Goal: Task Accomplishment & Management: Use online tool/utility

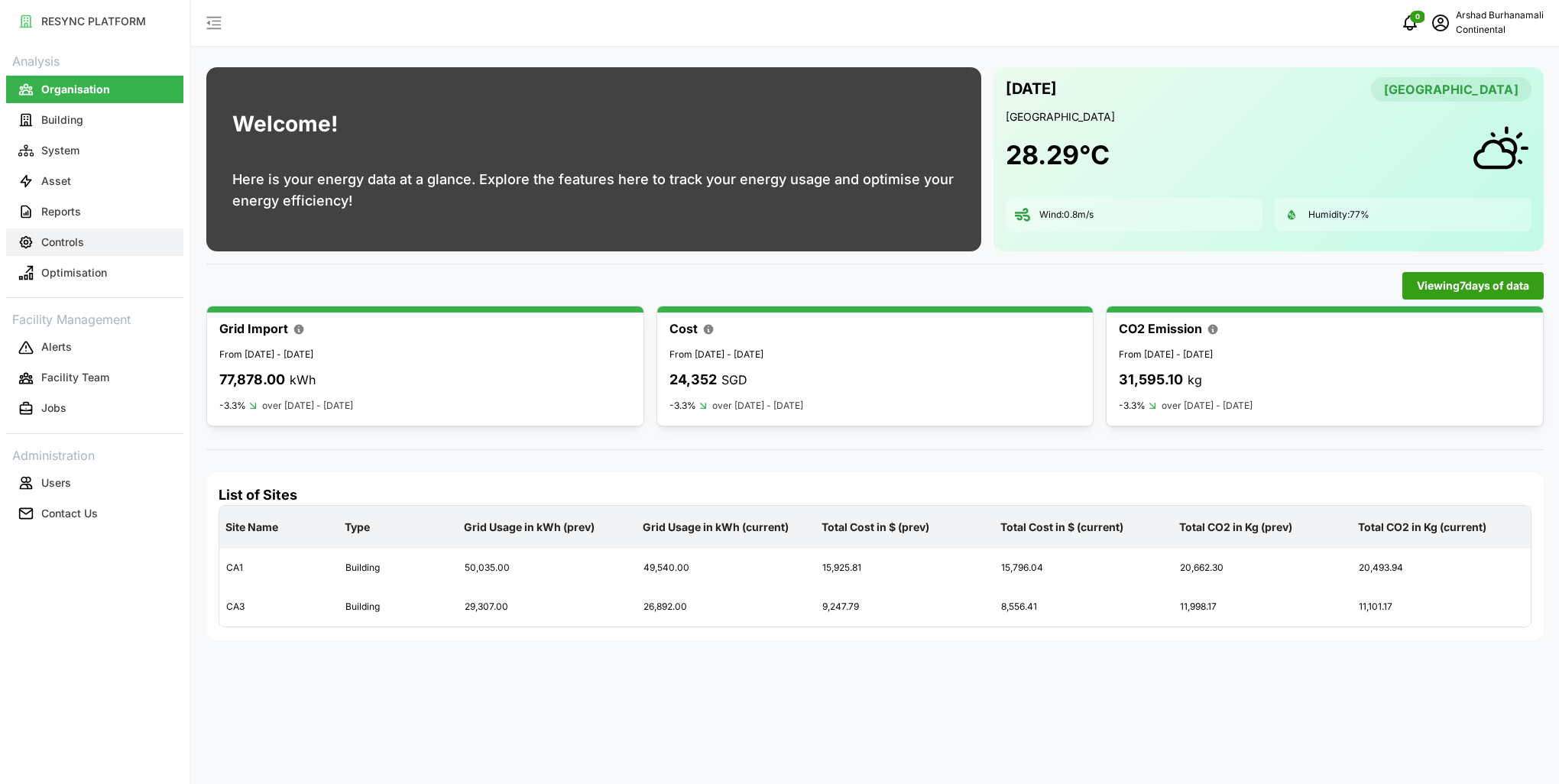
click at [92, 234] on button "Controls" at bounding box center [94, 243] width 178 height 28
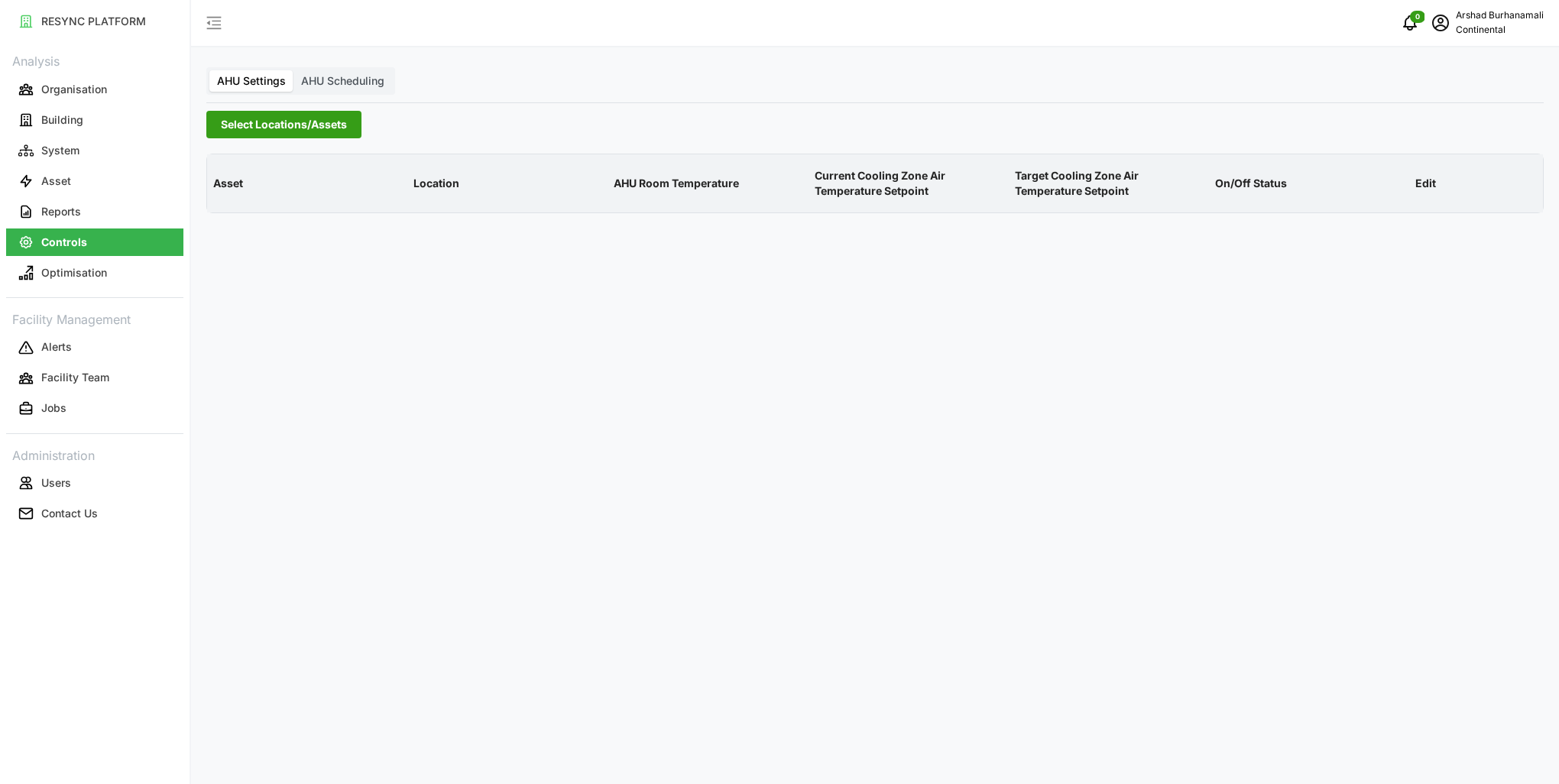
click at [282, 131] on span "Select Locations/Assets" at bounding box center [284, 125] width 127 height 26
click at [220, 197] on icon at bounding box center [226, 193] width 12 height 12
click at [257, 215] on span "Select CA1" at bounding box center [257, 215] width 10 height 10
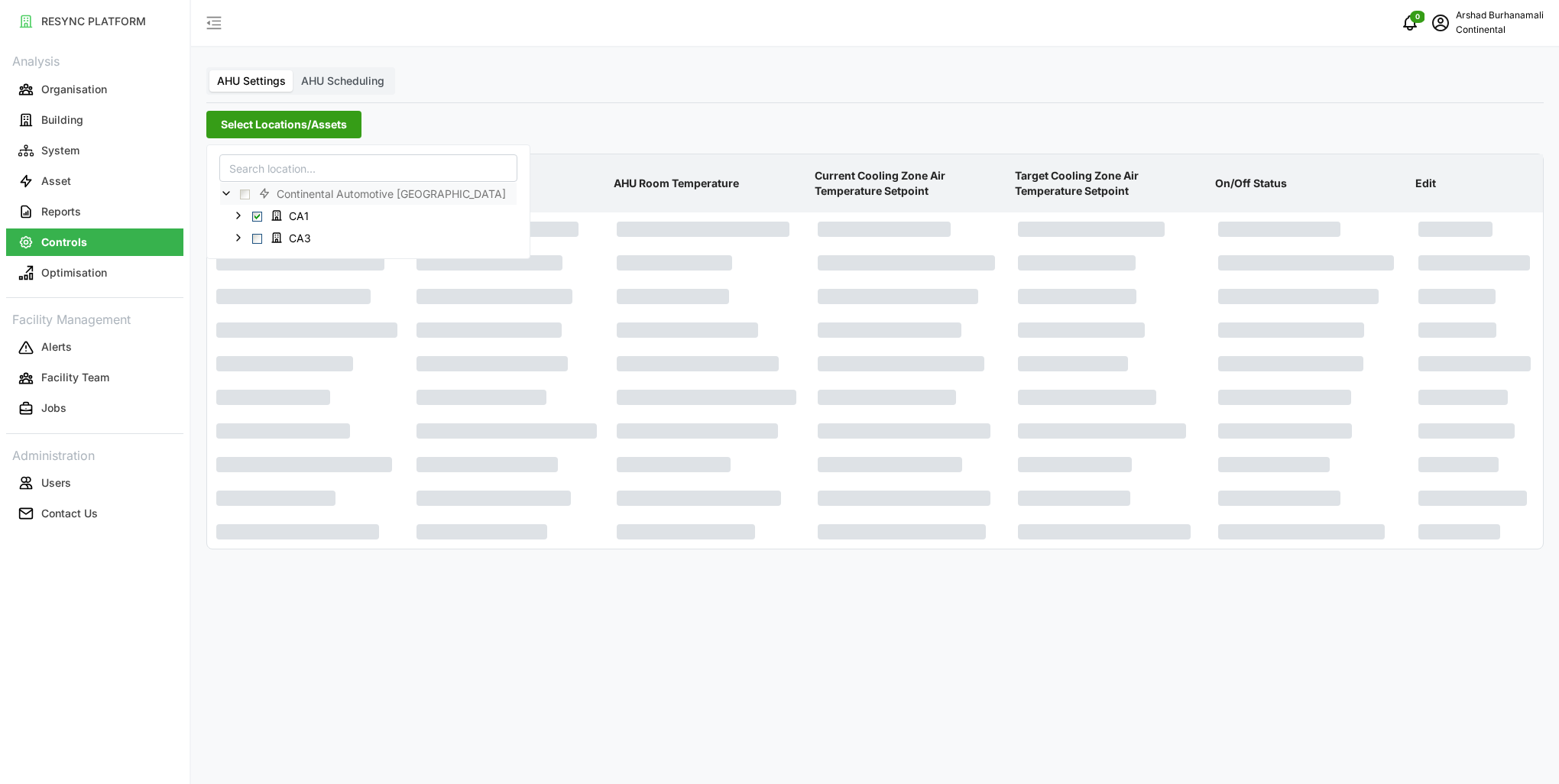
click at [672, 179] on p "AHU Room Temperature" at bounding box center [708, 184] width 194 height 40
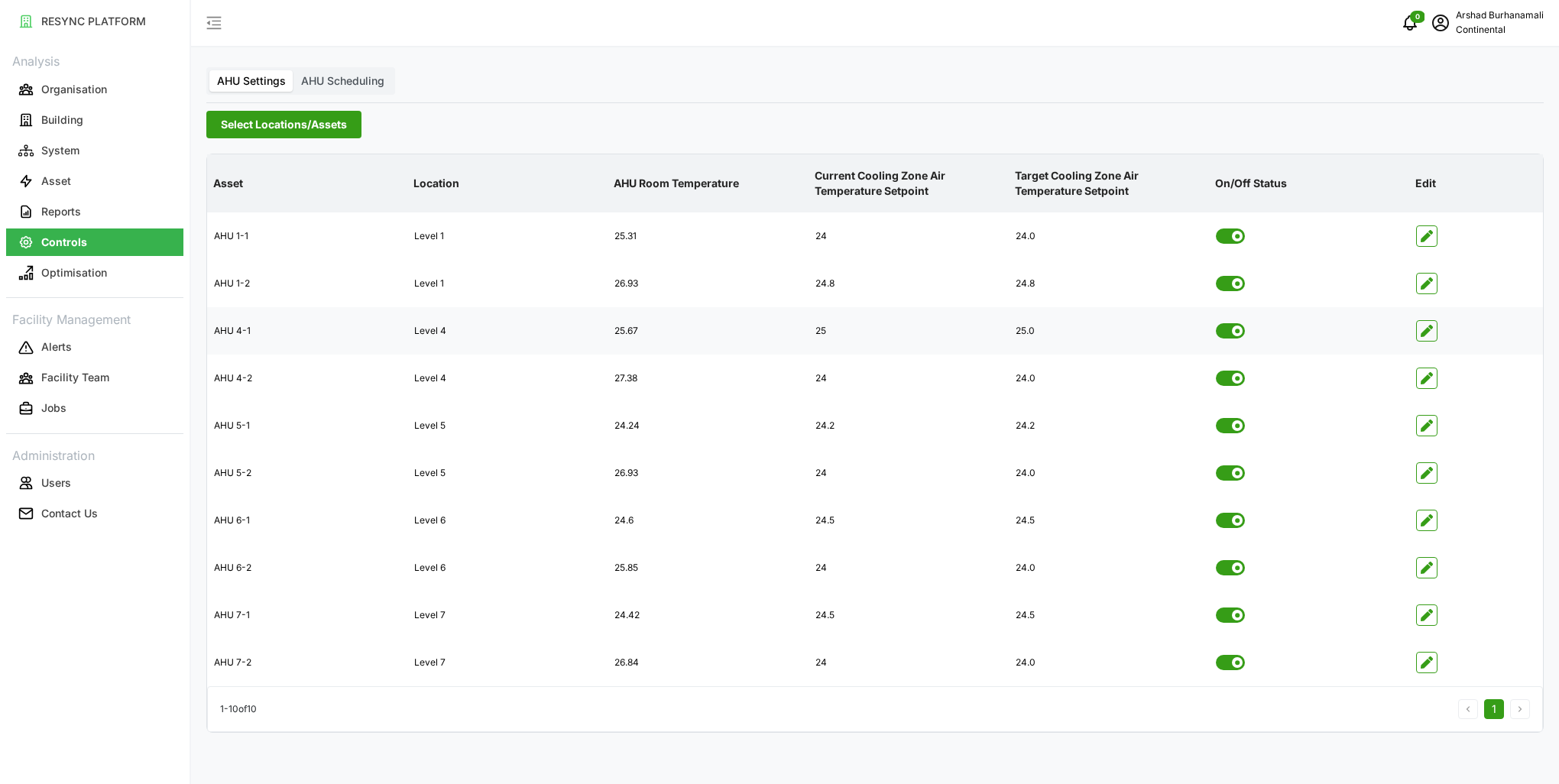
click at [1423, 333] on icon "button" at bounding box center [1426, 331] width 12 height 12
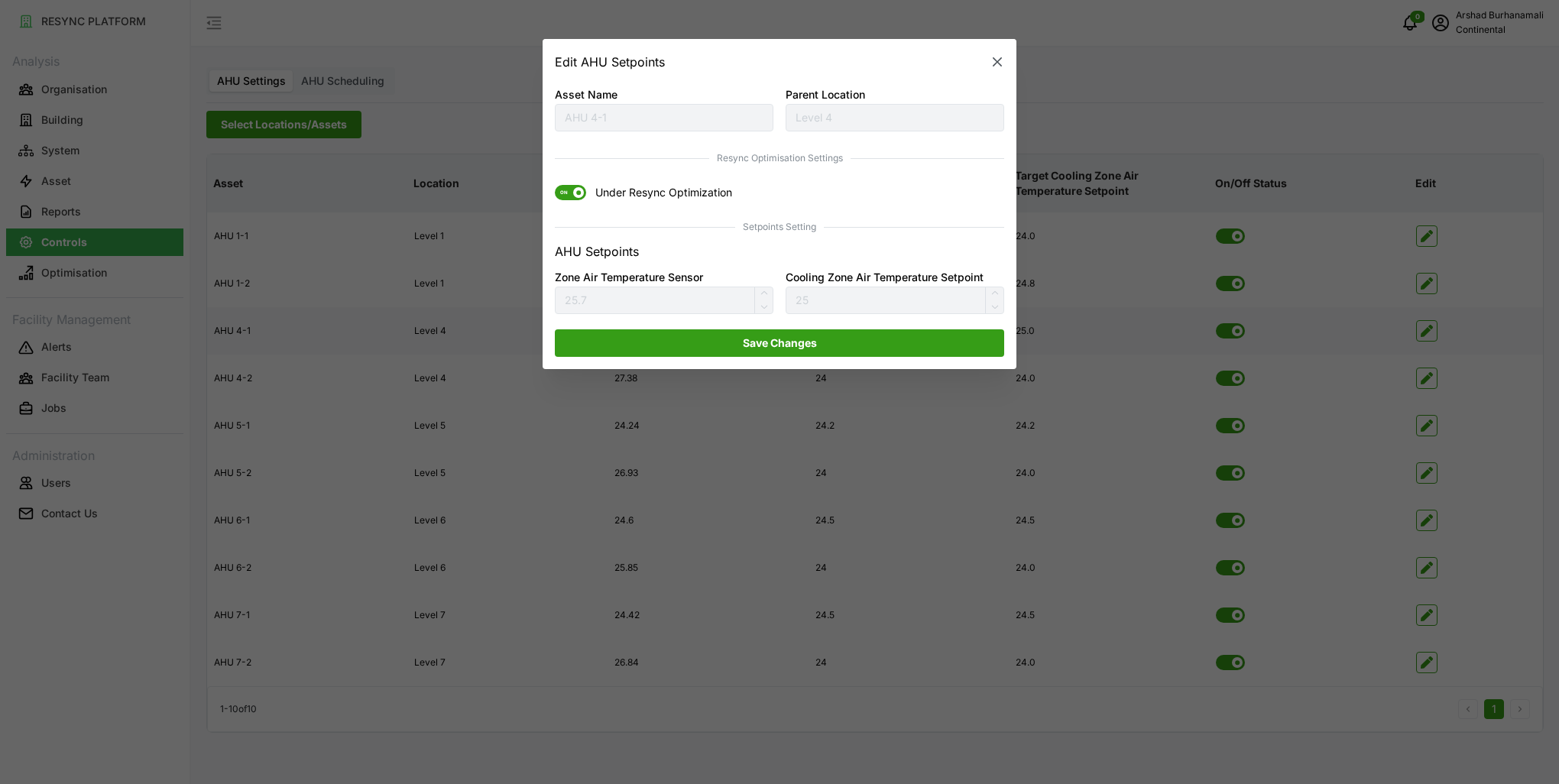
click at [568, 194] on span "ON" at bounding box center [563, 193] width 18 height 16
click at [555, 185] on input "ON Under Resync Optimization" at bounding box center [555, 185] width 0 height 0
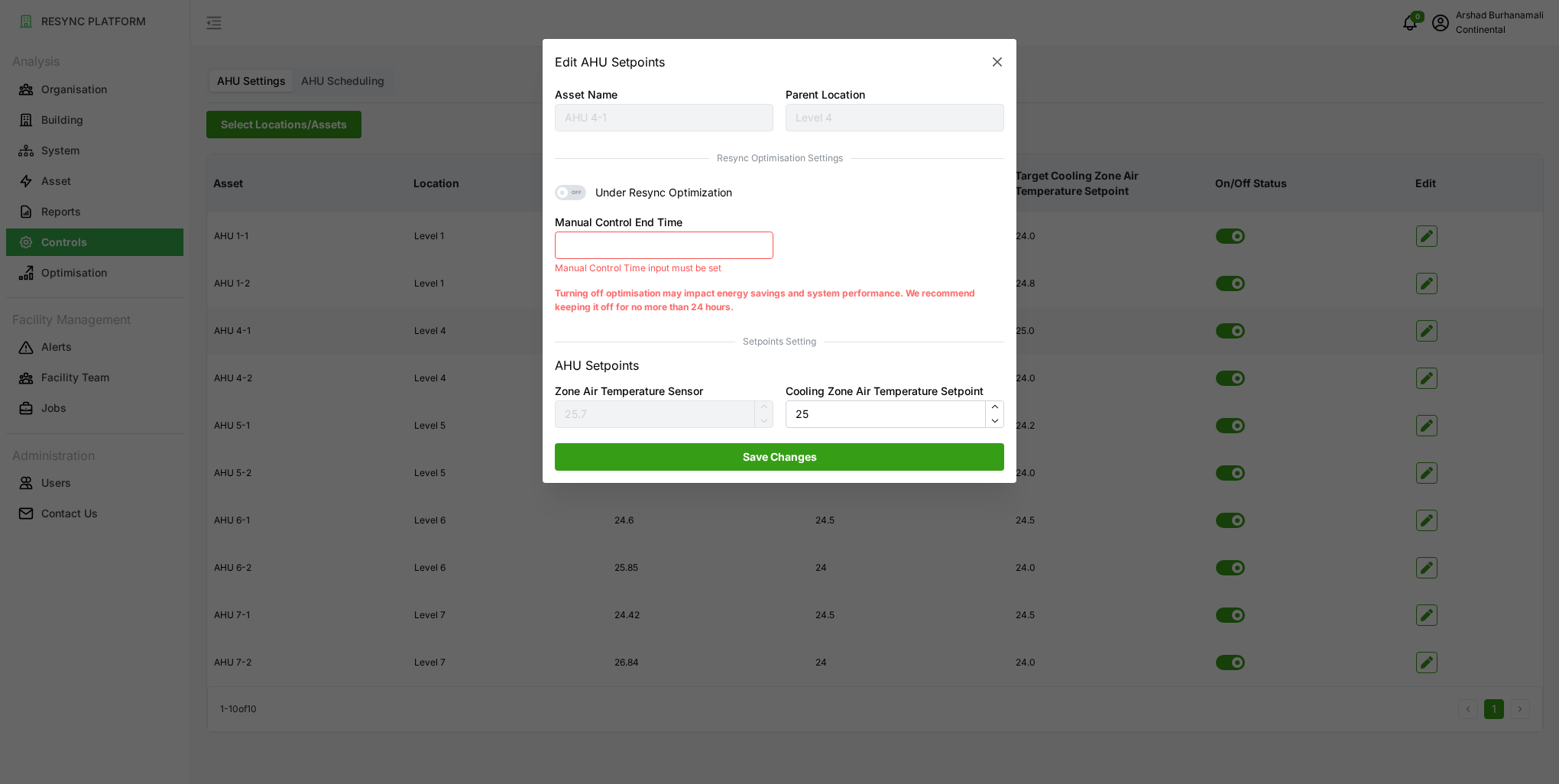
click at [723, 249] on button "Manual Control End Time" at bounding box center [664, 245] width 218 height 28
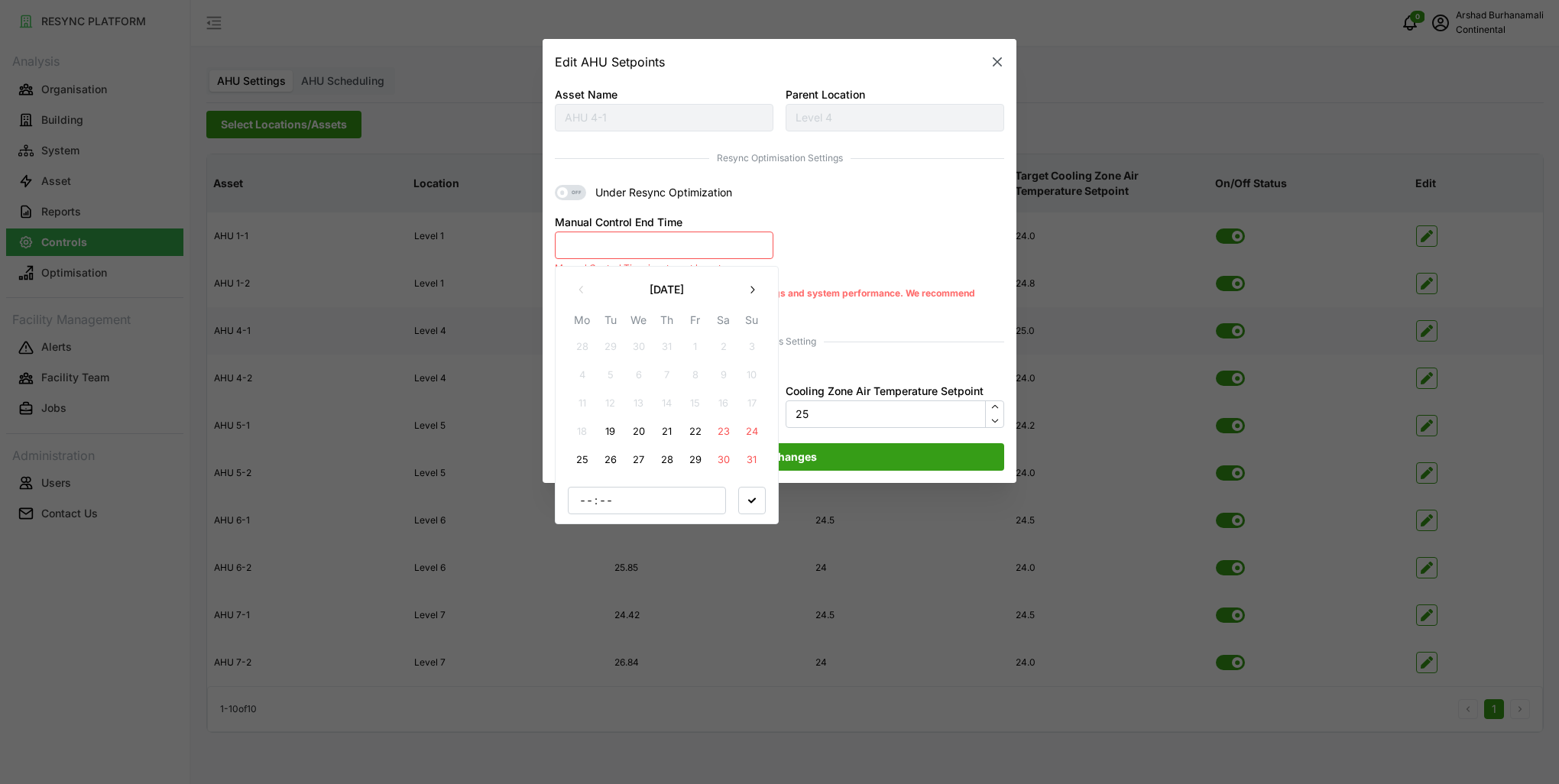
click at [613, 436] on button "19" at bounding box center [611, 431] width 28 height 28
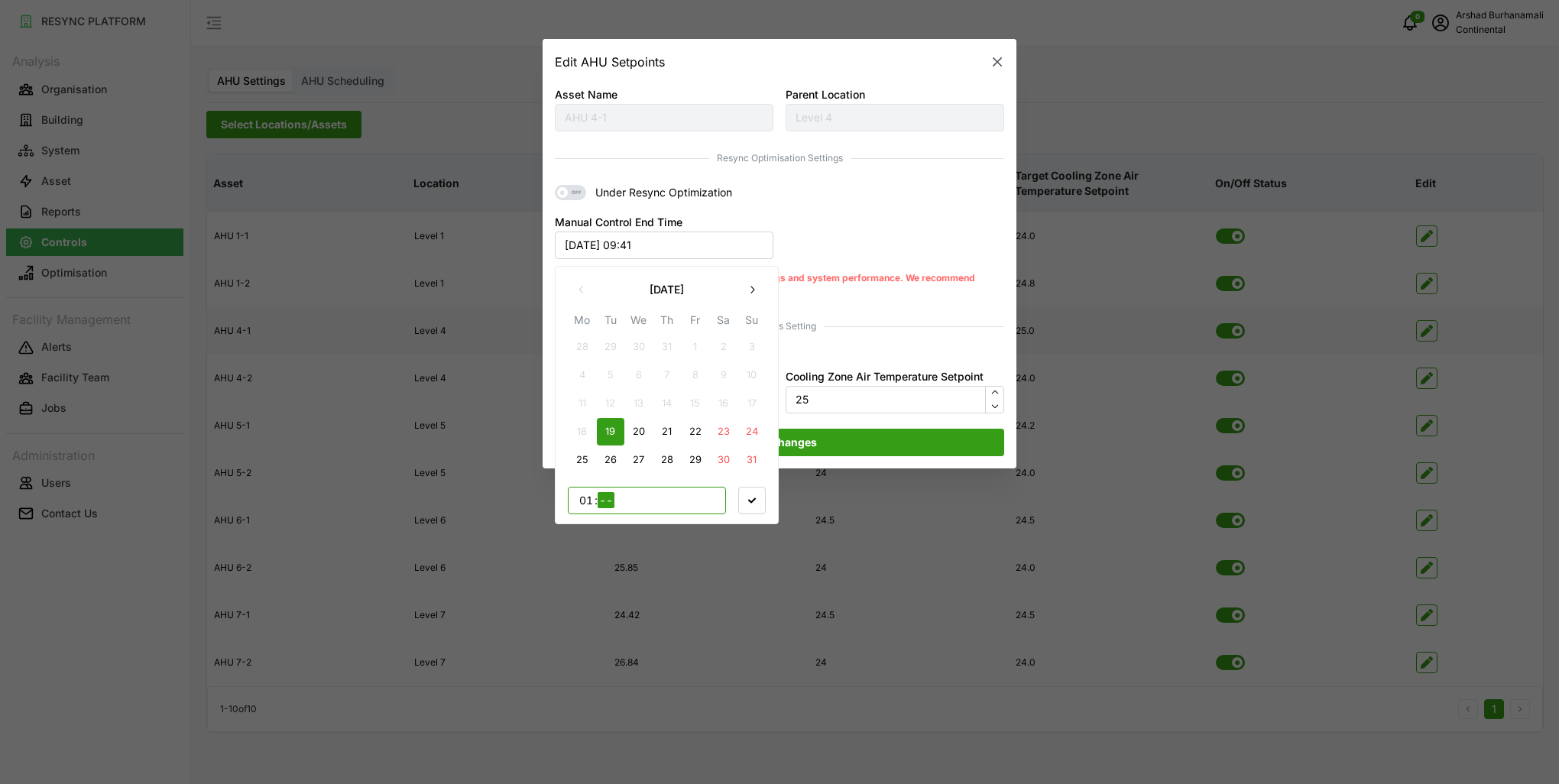
type input "11"
type input "00"
click at [740, 500] on span "button" at bounding box center [752, 500] width 26 height 26
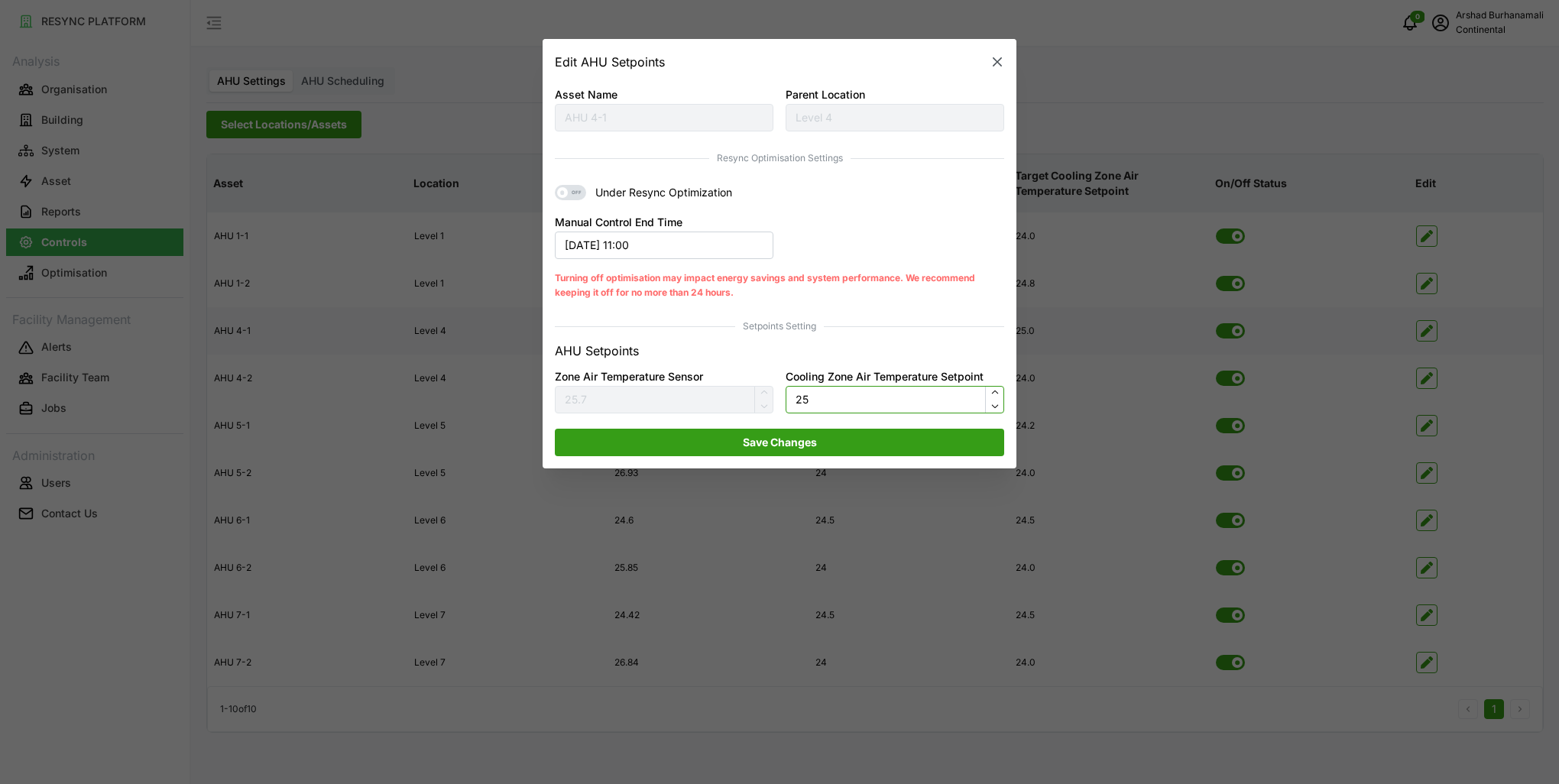
click at [847, 392] on input "25" at bounding box center [895, 399] width 218 height 28
type input "23.5"
click at [823, 439] on span "Save Changes" at bounding box center [779, 443] width 420 height 26
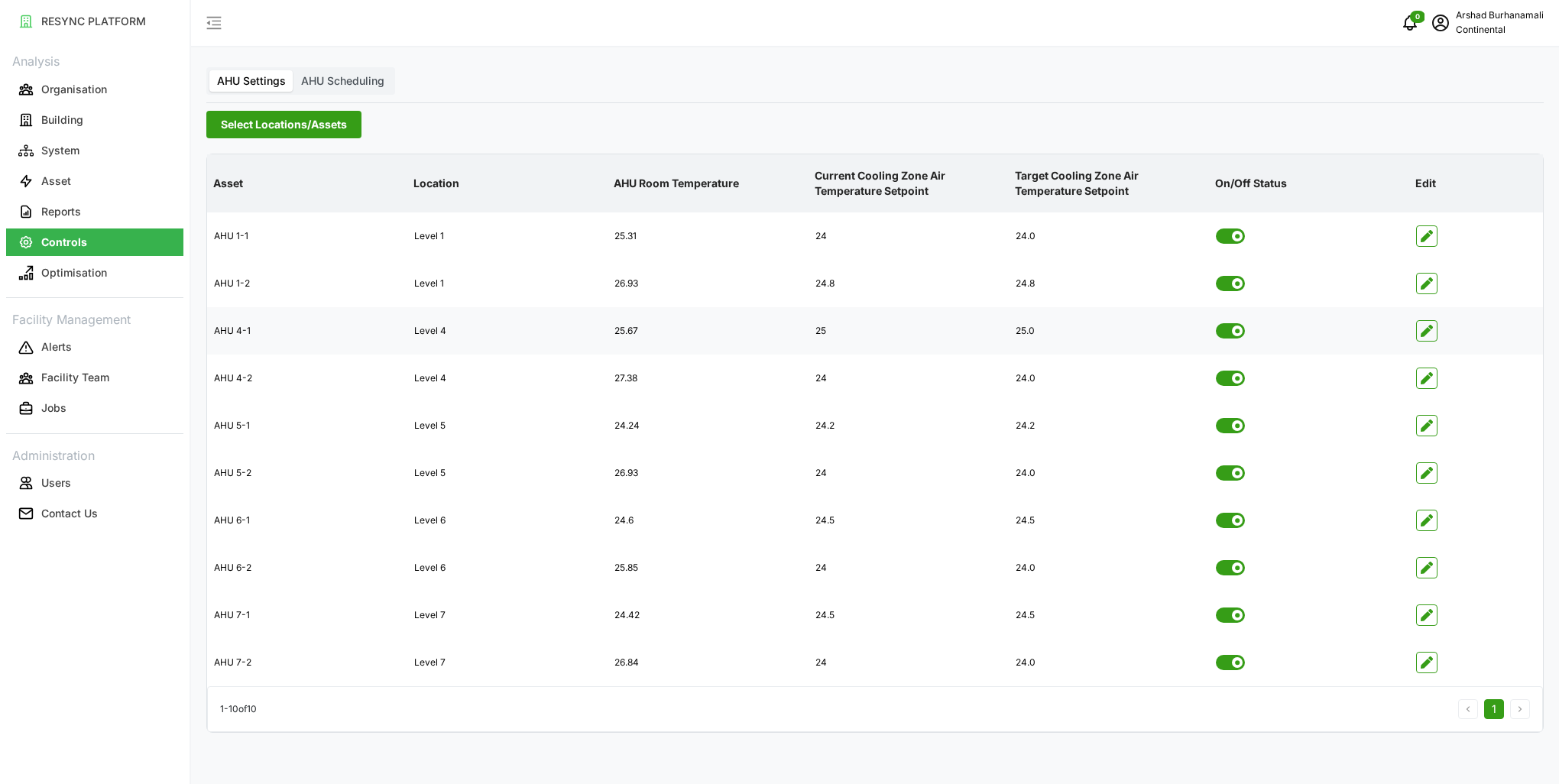
click at [694, 106] on div "AHU Settings AHU Scheduling Select Locations/Assets Asset Location AHU Room Tem…" at bounding box center [874, 392] width 1367 height 784
click at [231, 130] on span "Select Locations/Assets" at bounding box center [284, 125] width 127 height 26
click at [259, 236] on span "Select CA3" at bounding box center [257, 237] width 10 height 10
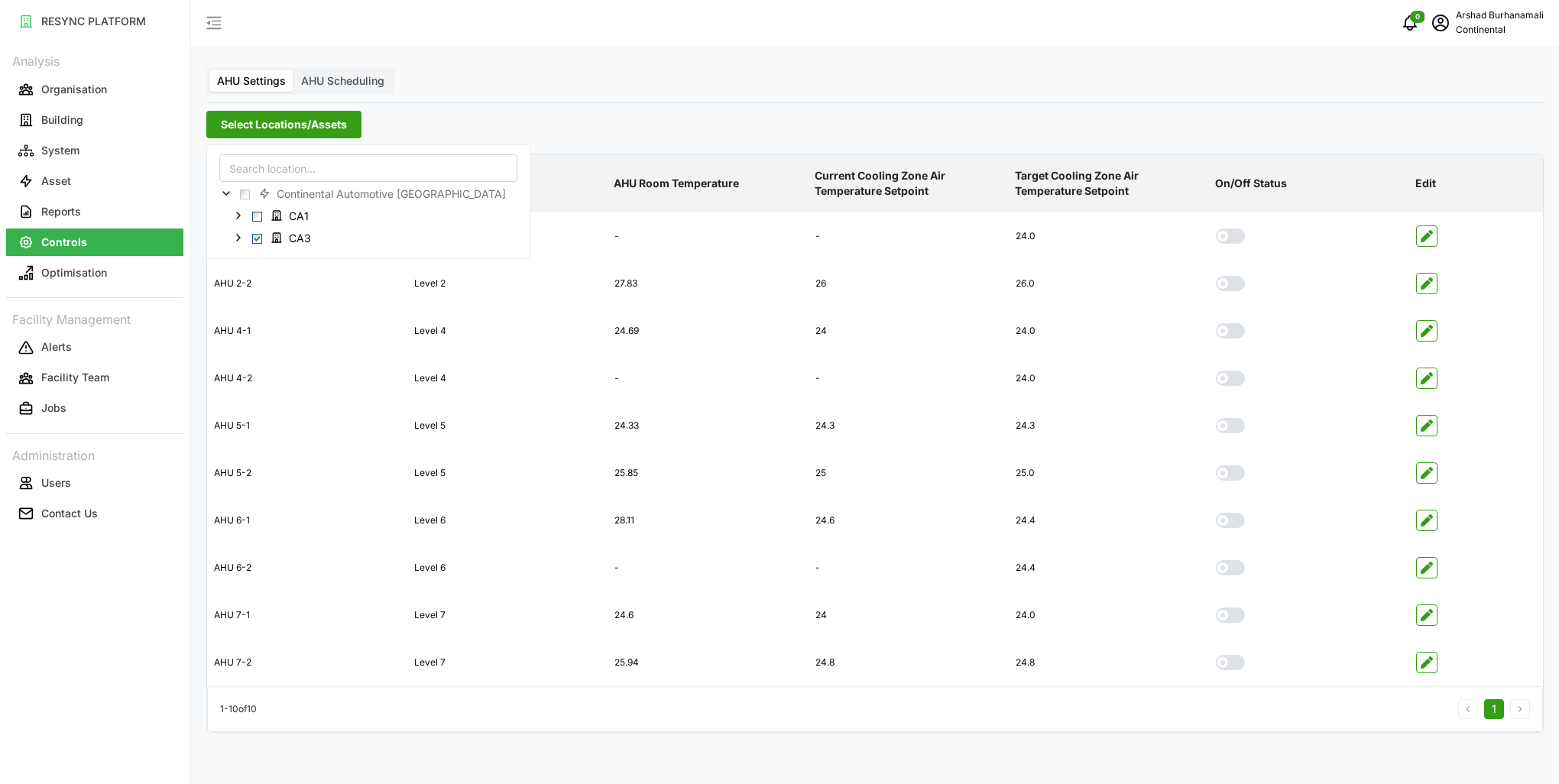
click at [681, 139] on div "AHU Settings AHU Scheduling Select Locations/Assets Asset Location AHU Room Tem…" at bounding box center [874, 392] width 1367 height 784
click at [289, 133] on span "Select Locations/Assets" at bounding box center [284, 125] width 127 height 26
click at [256, 218] on span "Select CA1" at bounding box center [257, 215] width 10 height 10
click at [861, 191] on p "Current Cooling Zone Air Temperature Setpoint" at bounding box center [908, 184] width 194 height 55
